Goal: Go to known website: Access a specific website the user already knows

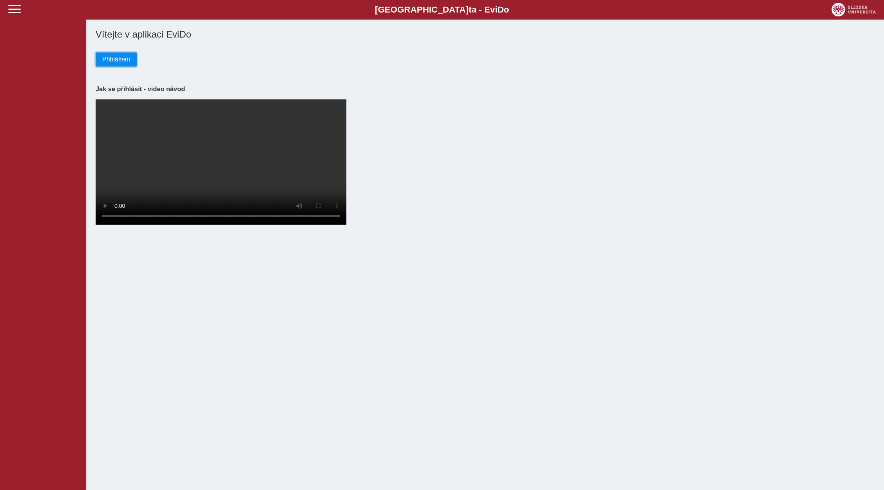
click at [124, 62] on span "Přihlášení" at bounding box center [116, 59] width 28 height 7
click at [117, 60] on span "Přihlášení" at bounding box center [116, 59] width 28 height 7
